Goal: Book appointment/travel/reservation

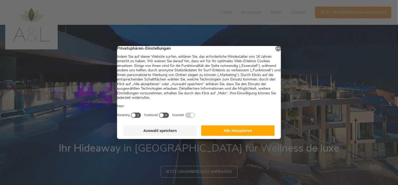
click at [233, 135] on button "Alle Akzeptieren" at bounding box center [238, 131] width 74 height 10
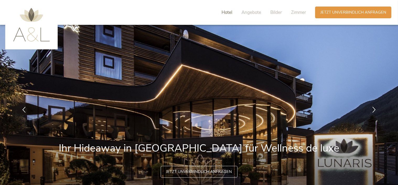
click at [229, 11] on span "Hotel" at bounding box center [226, 12] width 11 height 6
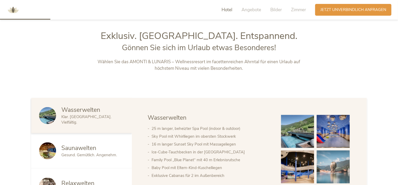
scroll to position [213, 0]
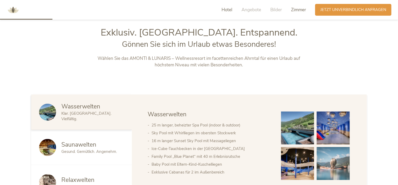
click at [297, 11] on span "Zimmer" at bounding box center [298, 10] width 15 height 6
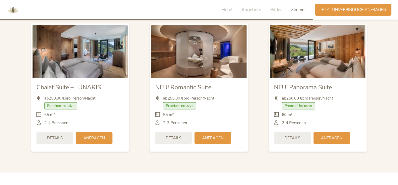
scroll to position [1270, 0]
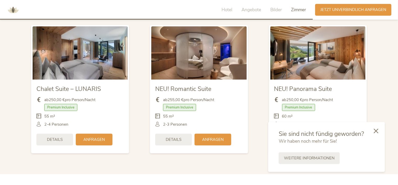
click at [334, 66] on img at bounding box center [317, 52] width 95 height 53
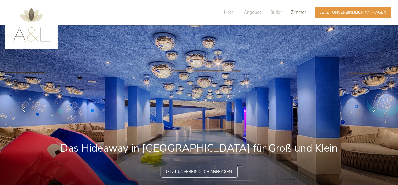
click at [294, 13] on span "Zimmer" at bounding box center [298, 12] width 15 height 6
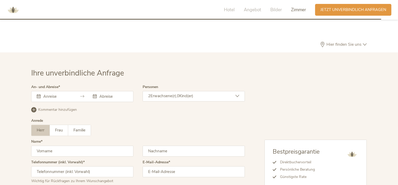
scroll to position [1470, 0]
